Goal: Task Accomplishment & Management: Use online tool/utility

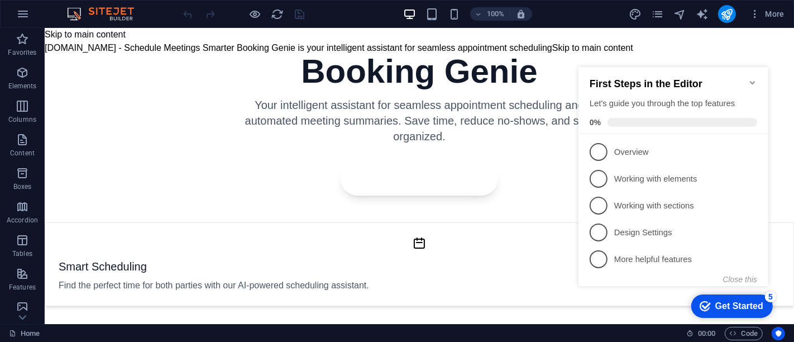
click at [752, 80] on icon "Minimize checklist" at bounding box center [751, 81] width 5 height 3
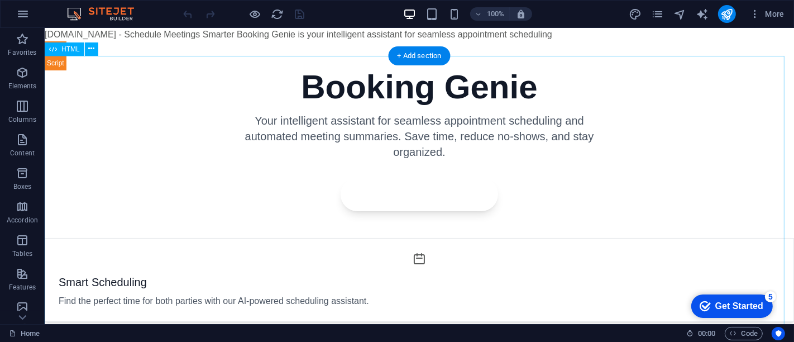
click at [594, 258] on div "Booking Genie - Simplified Scheduling Booking Genie Your intelligent assistant …" at bounding box center [418, 333] width 749 height 555
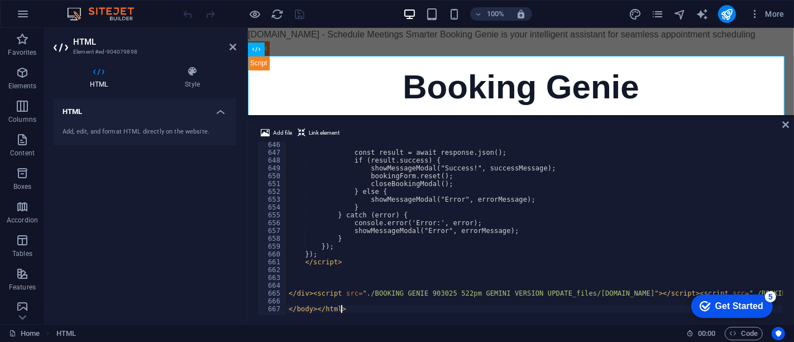
scroll to position [5044, 0]
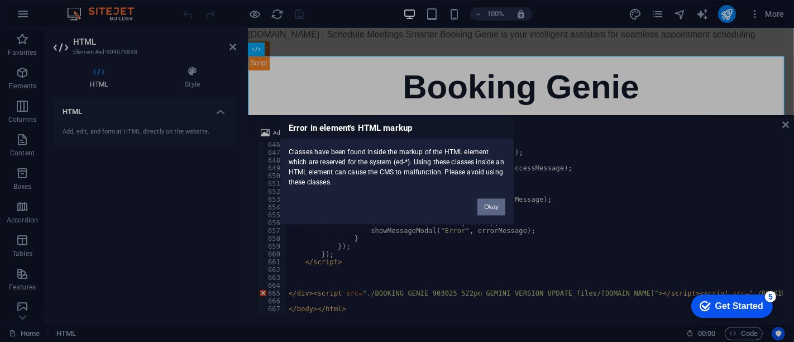
click at [490, 203] on button "Okay" at bounding box center [492, 207] width 28 height 17
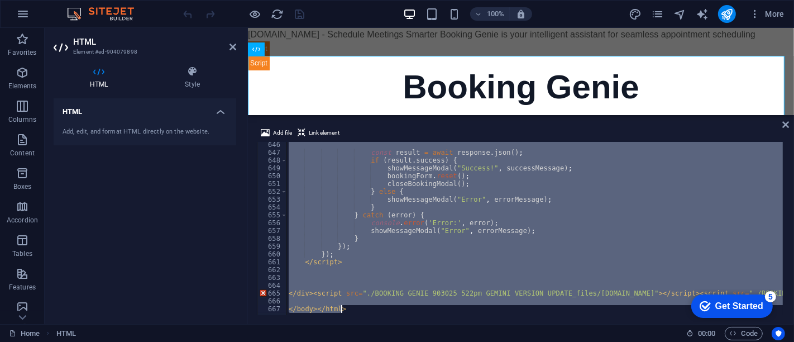
paste textarea
type textarea "</body></html>"
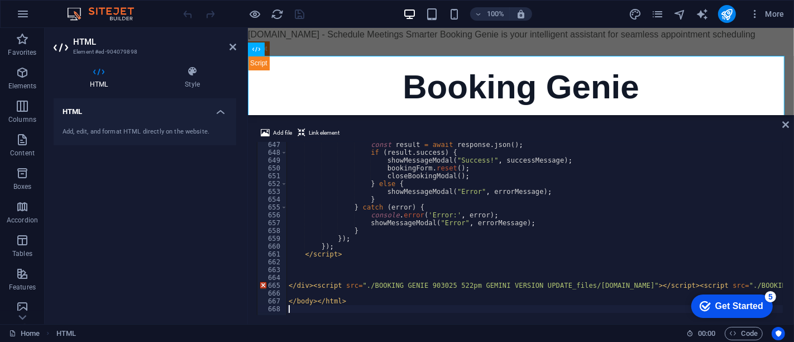
scroll to position [5052, 0]
click at [731, 24] on body "[DOMAIN_NAME] Home Favorites Elements Columns Content Boxes Accordion Tables Fe…" at bounding box center [397, 171] width 794 height 342
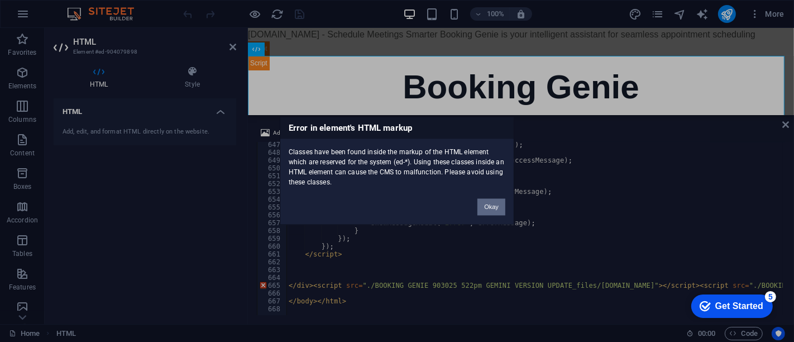
click at [490, 202] on button "Okay" at bounding box center [492, 207] width 28 height 17
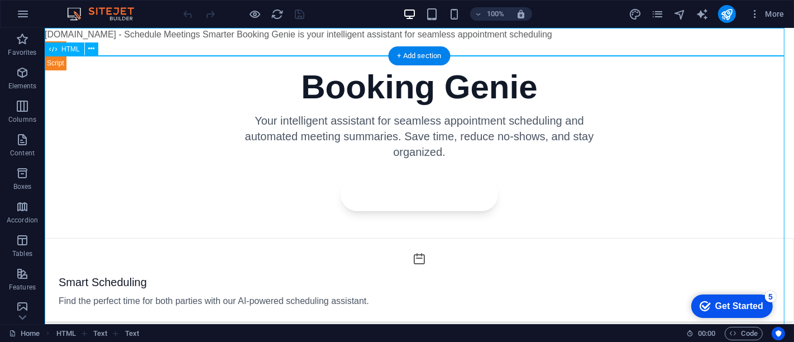
click at [629, 151] on div "Booking Genie - Simplified Scheduling Booking Genie Your intelligent assistant …" at bounding box center [418, 333] width 749 height 555
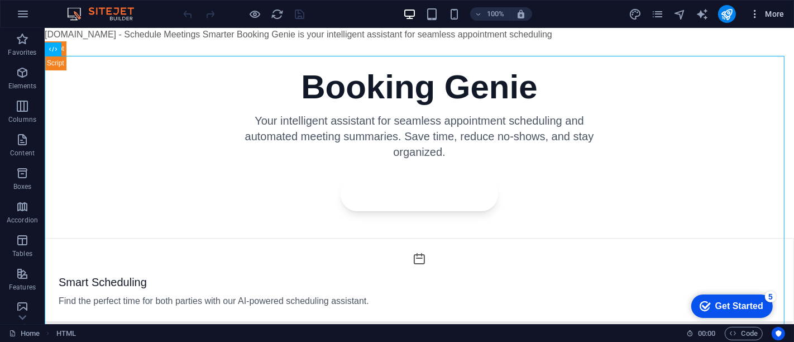
click at [757, 9] on icon "button" at bounding box center [754, 13] width 11 height 11
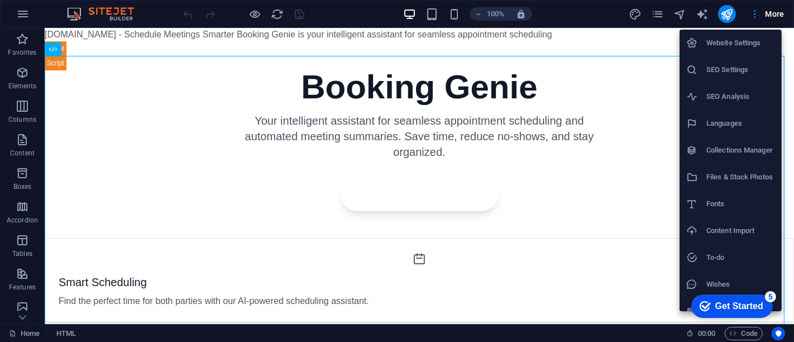
click at [741, 67] on h6 "SEO Settings" at bounding box center [740, 69] width 69 height 13
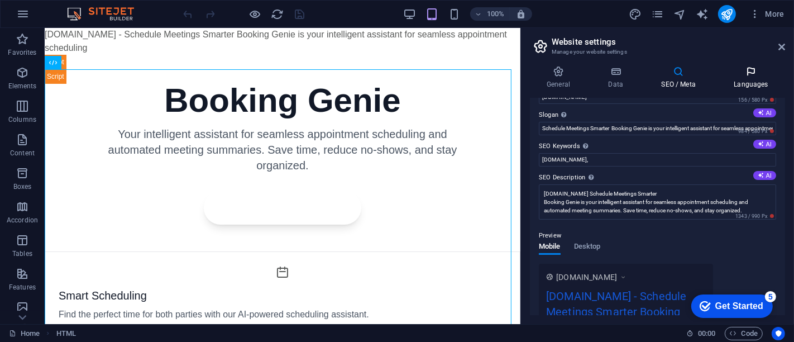
scroll to position [0, 0]
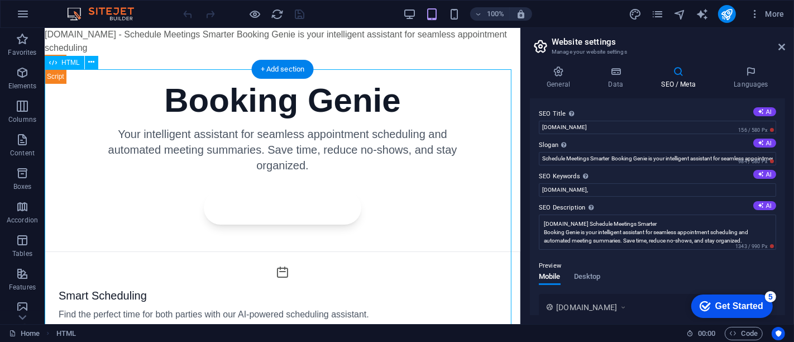
click at [367, 203] on div "Booking Genie - Simplified Scheduling Booking Genie Your intelligent assistant …" at bounding box center [282, 346] width 476 height 555
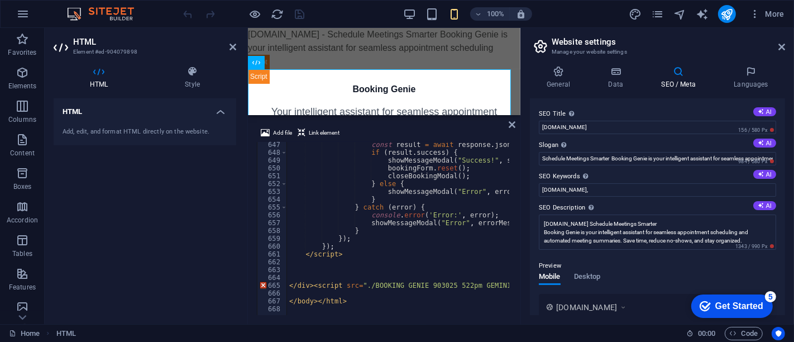
scroll to position [5052, 0]
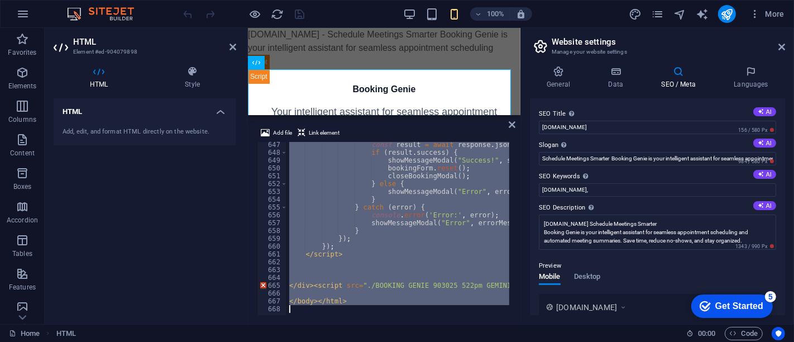
paste textarea
type textarea "</body></html>"
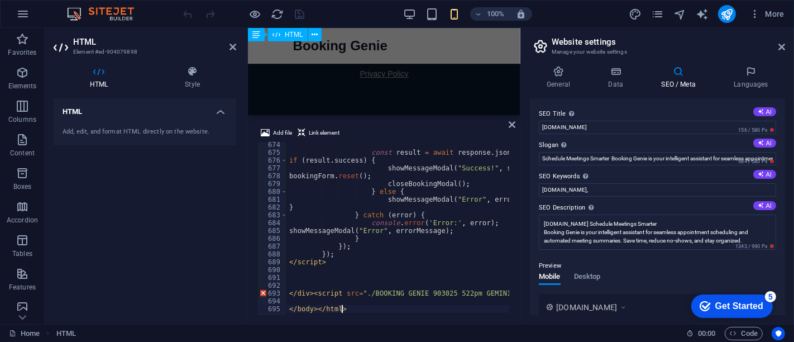
scroll to position [276, 0]
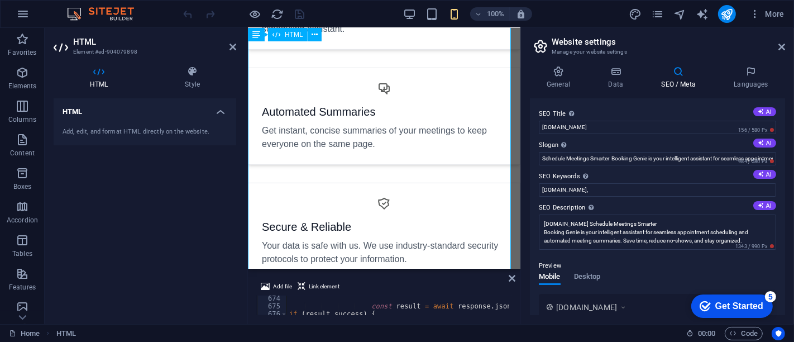
drag, startPoint x: 400, startPoint y: 115, endPoint x: 420, endPoint y: 264, distance: 150.4
click at [420, 264] on div "HTML Text HTML Text Text Add file Link element </body></html> 674 675 676 677 6…" at bounding box center [384, 176] width 273 height 296
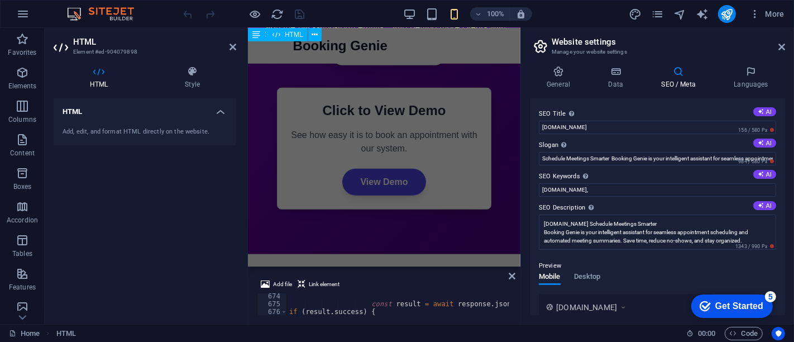
scroll to position [799, 0]
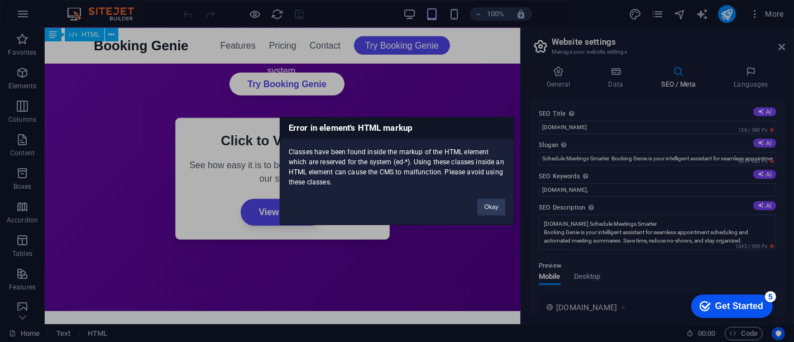
click at [498, 179] on div "Classes have been found inside the markup of the HTML element which are reserve…" at bounding box center [396, 163] width 233 height 49
click at [490, 199] on button "Okay" at bounding box center [492, 207] width 28 height 17
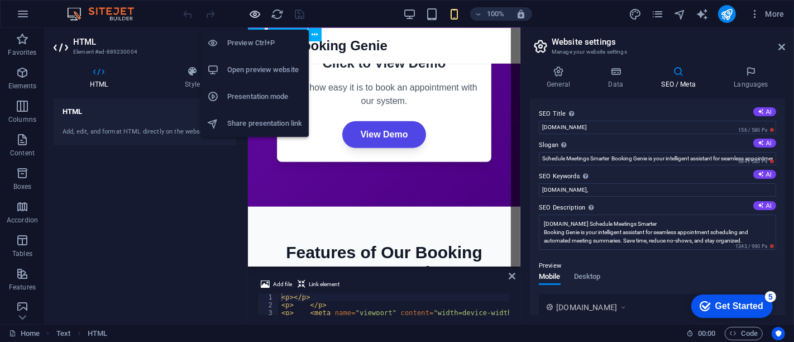
scroll to position [742, 0]
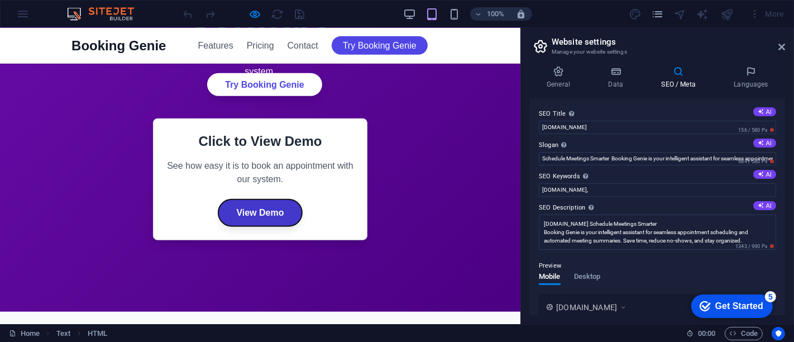
click at [259, 212] on p "View Demo" at bounding box center [259, 212] width 47 height 13
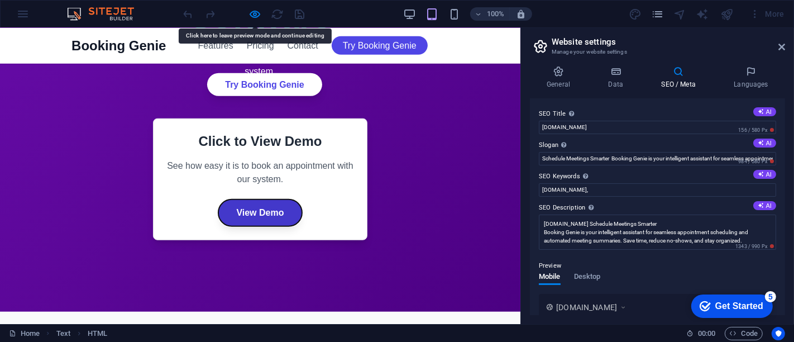
click at [259, 212] on p "View Demo" at bounding box center [259, 212] width 47 height 13
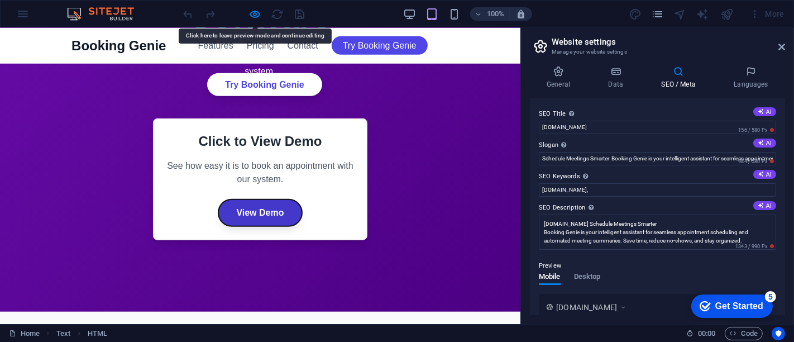
click at [259, 212] on p "View Demo" at bounding box center [259, 212] width 47 height 13
click at [273, 206] on p "View Demo" at bounding box center [259, 212] width 47 height 13
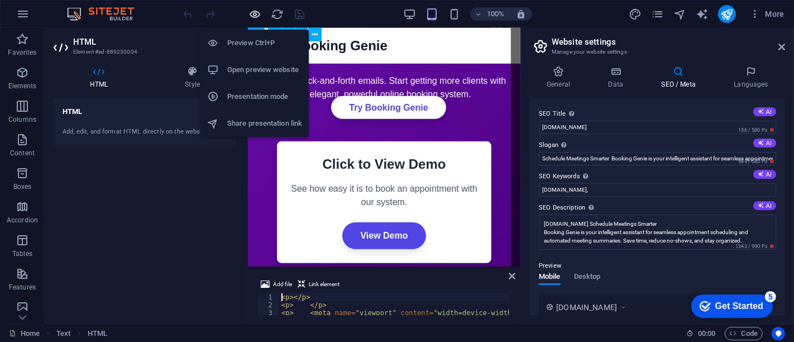
scroll to position [785, 0]
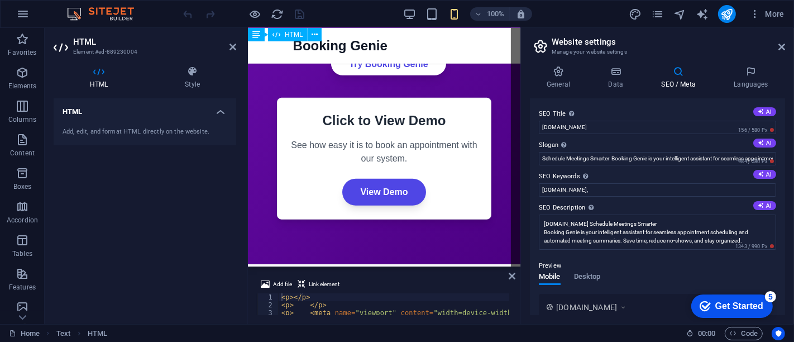
click at [143, 209] on div "HTML Add, edit, and format HTML directly on the website." at bounding box center [145, 206] width 183 height 217
click at [19, 71] on icon "button" at bounding box center [22, 72] width 13 height 13
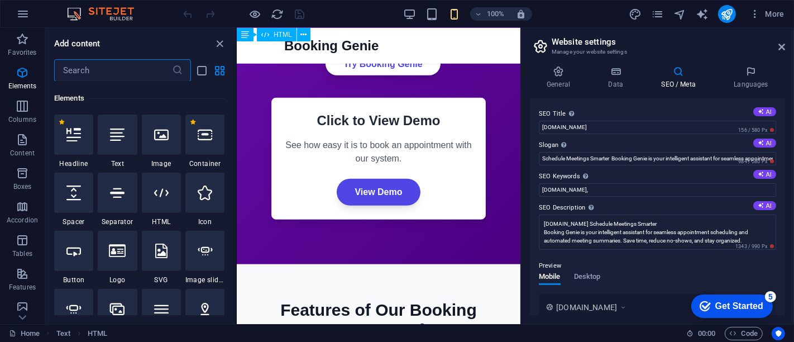
scroll to position [119, 0]
click at [4, 11] on div "100% More" at bounding box center [397, 14] width 793 height 27
click at [15, 9] on button "button" at bounding box center [22, 14] width 27 height 27
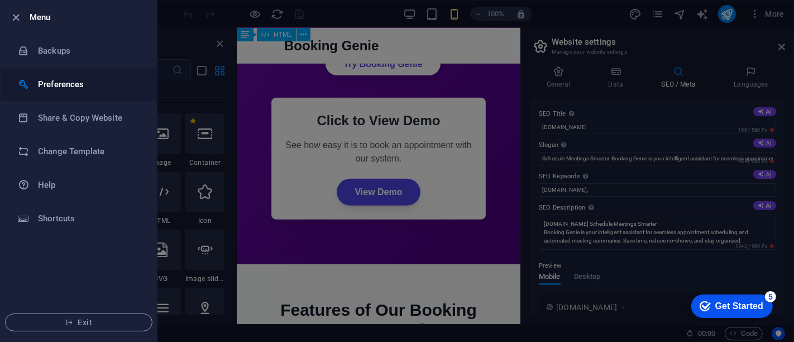
click at [57, 87] on h6 "Preferences" at bounding box center [89, 84] width 103 height 13
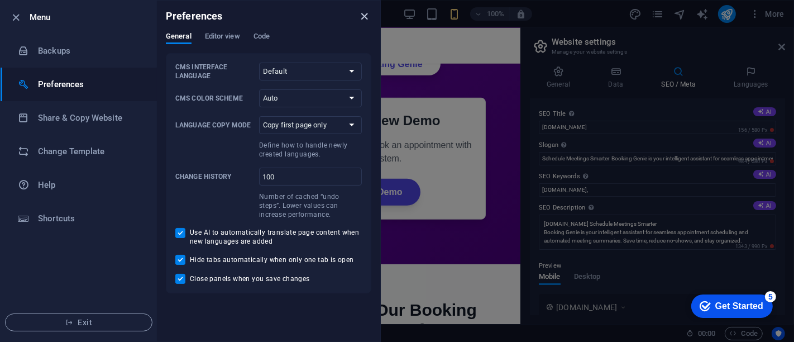
click at [366, 15] on icon "close" at bounding box center [365, 16] width 13 height 13
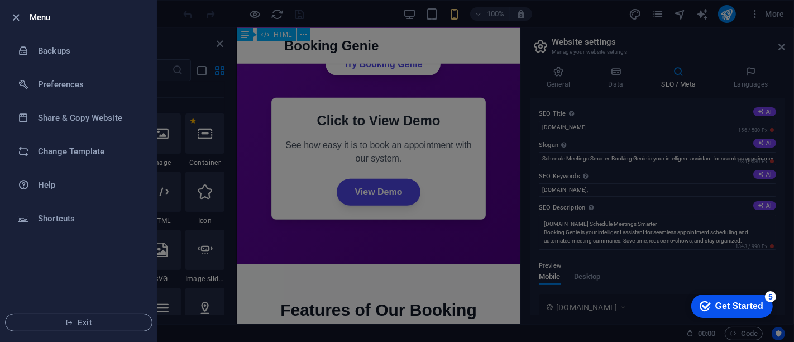
click at [765, 22] on div at bounding box center [397, 171] width 794 height 342
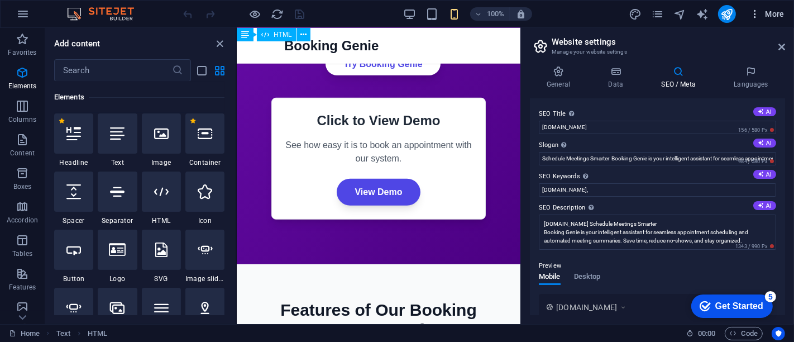
click at [159, 18] on span "More" at bounding box center [159, 18] width 0 height 0
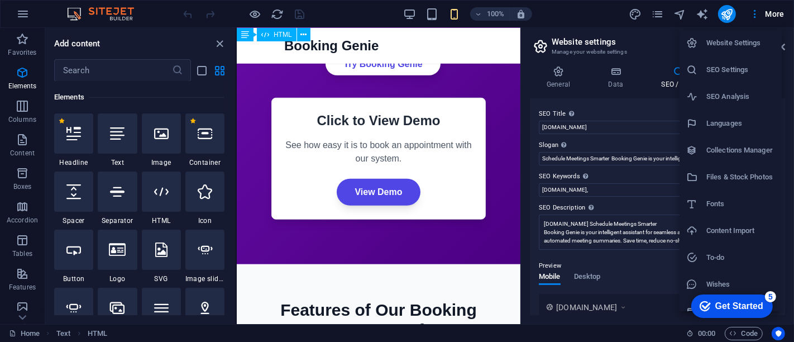
click at [758, 39] on h6 "Website Settings" at bounding box center [740, 42] width 69 height 13
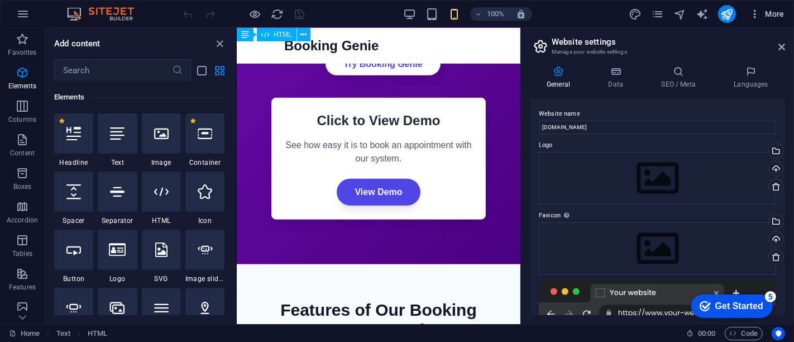
click at [159, 18] on span "More" at bounding box center [159, 18] width 0 height 0
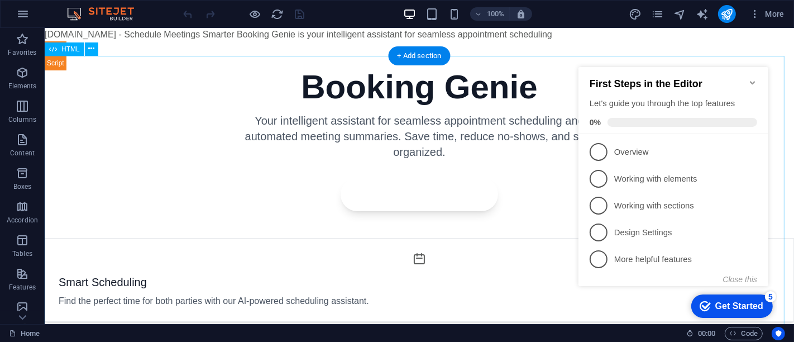
click at [547, 63] on div "Booking Genie - Simplified Scheduling Booking Genie Your intelligent assistant …" at bounding box center [418, 333] width 749 height 555
drag, startPoint x: 786, startPoint y: 42, endPoint x: 833, endPoint y: 52, distance: 48.6
click at [22, 7] on icon "button" at bounding box center [22, 13] width 13 height 13
